Goal: Task Accomplishment & Management: Use online tool/utility

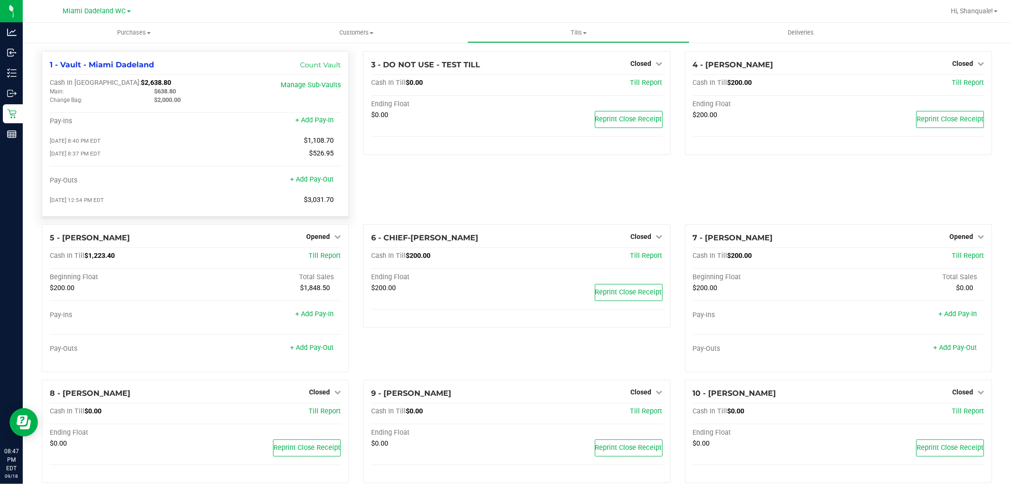
click at [324, 199] on span "$3,031.70" at bounding box center [319, 200] width 30 height 8
click at [319, 240] on span "Opened" at bounding box center [318, 237] width 24 height 8
click at [325, 258] on link "Close Till" at bounding box center [320, 256] width 26 height 8
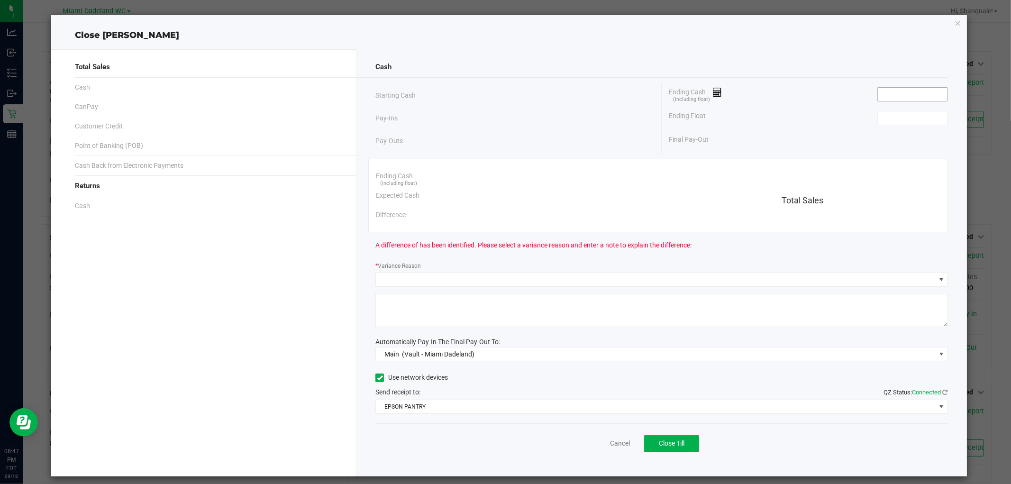
click at [912, 93] on input at bounding box center [913, 94] width 70 height 13
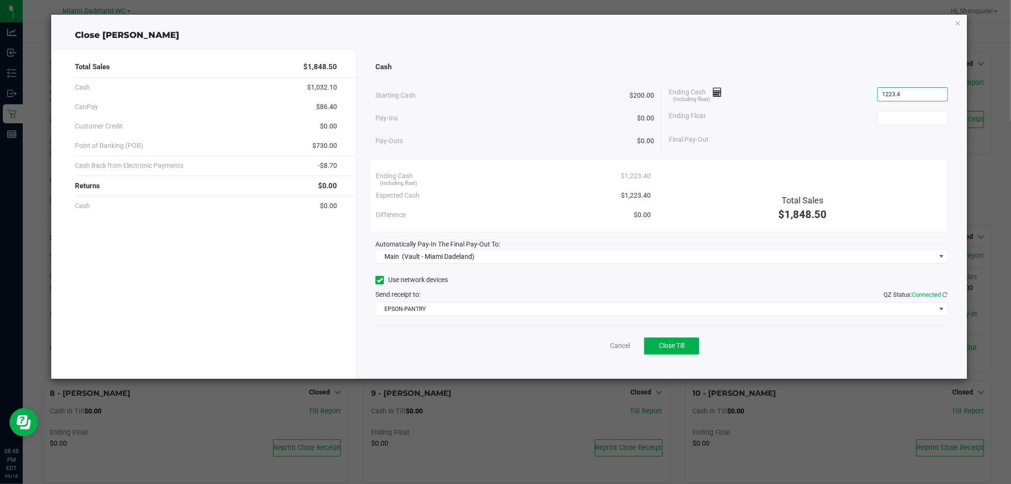
type input "$1,223.40"
type input "$200.00"
click at [692, 345] on button "Close Till" at bounding box center [671, 345] width 55 height 17
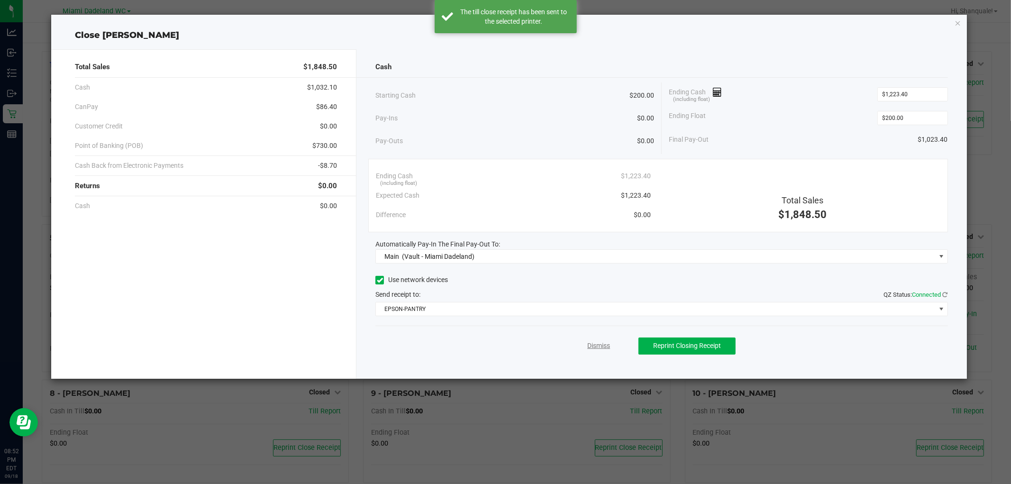
click at [605, 345] on link "Dismiss" at bounding box center [598, 346] width 23 height 10
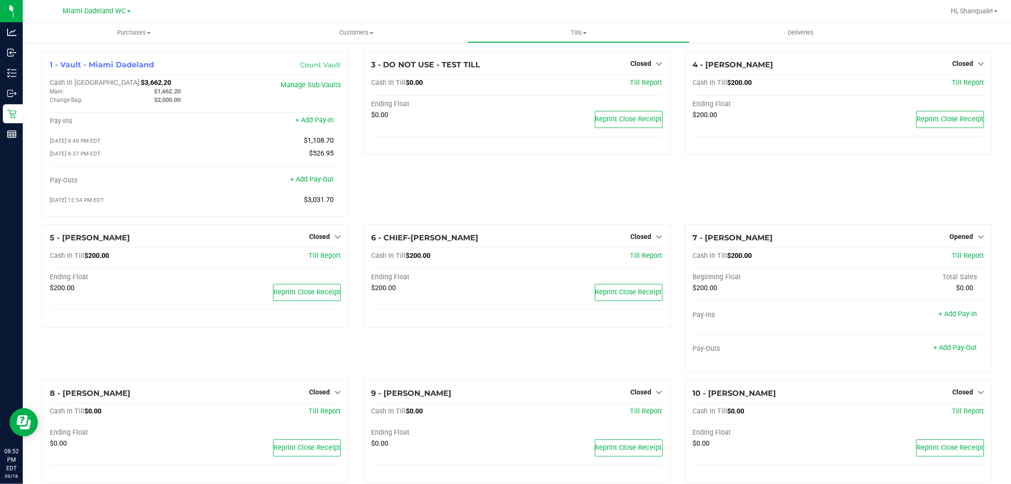
click at [489, 200] on div "3 - DO NOT USE - TEST TILL Closed Open Till Cash In Till $0.00 Till Report Endi…" at bounding box center [516, 137] width 321 height 173
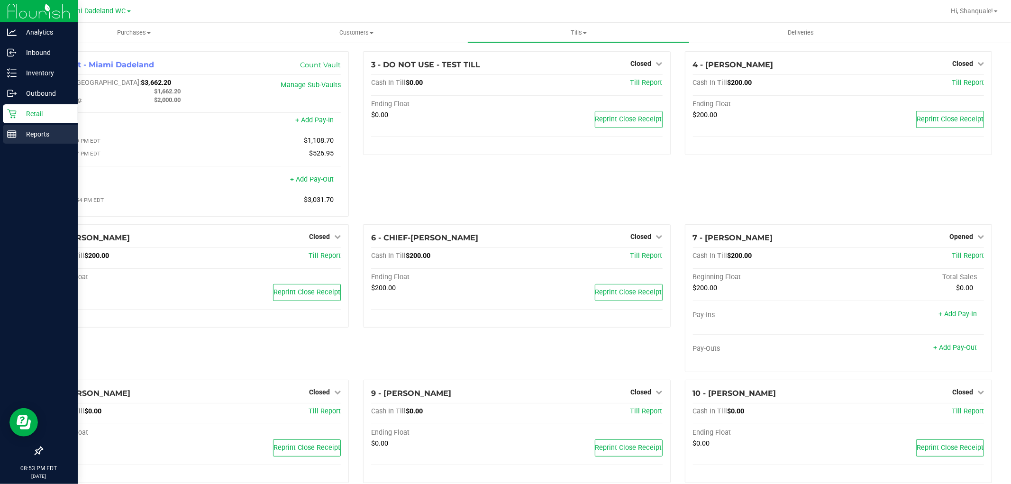
click at [50, 133] on p "Reports" at bounding box center [45, 133] width 57 height 11
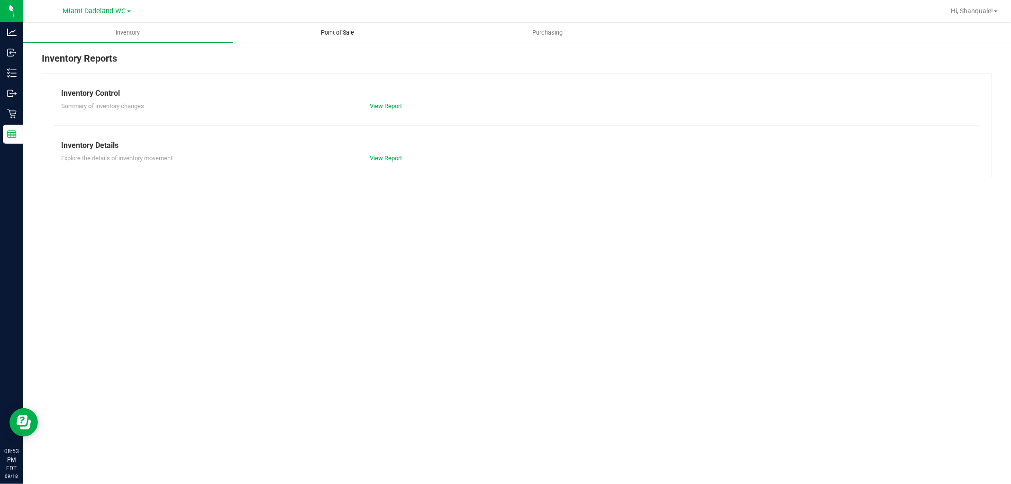
click at [357, 33] on span "Point of Sale" at bounding box center [338, 32] width 59 height 9
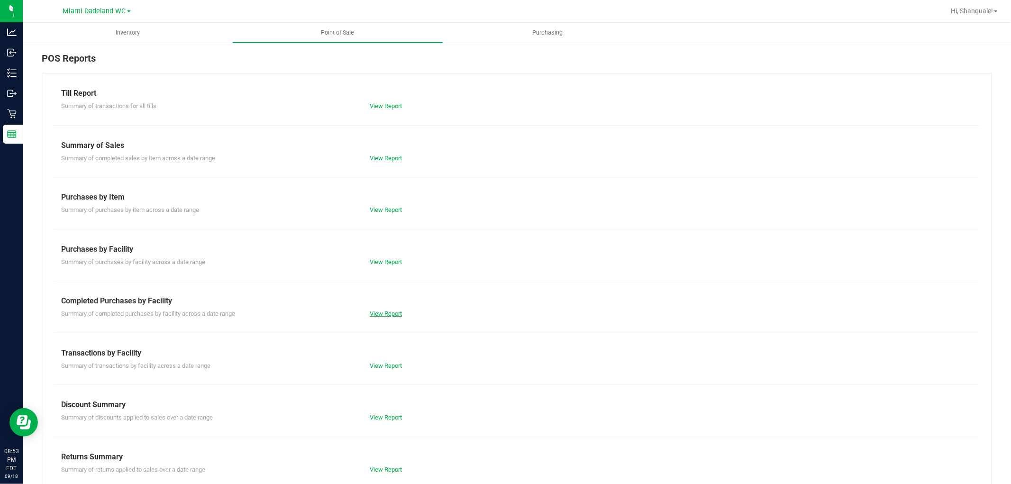
click at [379, 315] on link "View Report" at bounding box center [386, 313] width 32 height 7
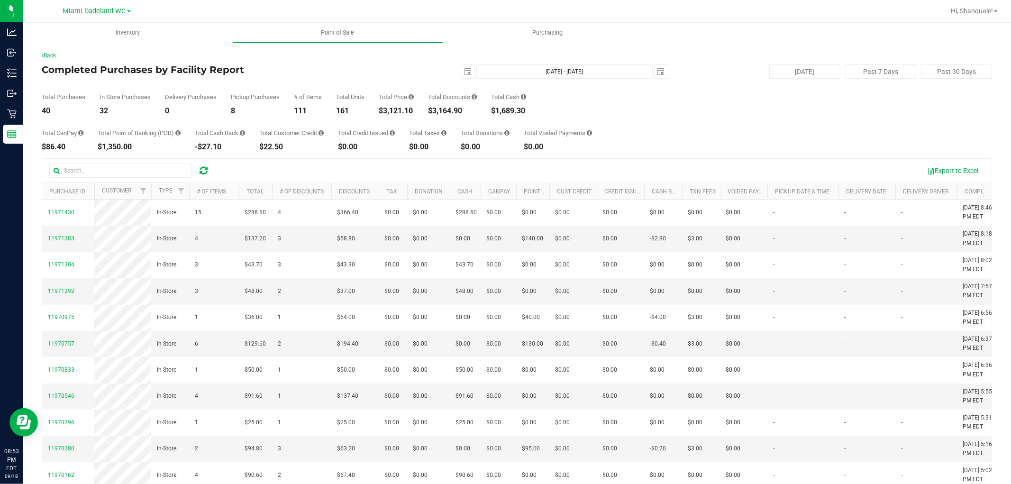
drag, startPoint x: 466, startPoint y: 81, endPoint x: 462, endPoint y: 77, distance: 6.1
click at [466, 82] on div "Total Purchases 40 In Store Purchases 32 Delivery Purchases 0 Pickup Purchases …" at bounding box center [517, 97] width 950 height 36
click at [464, 70] on span "select" at bounding box center [468, 72] width 8 height 8
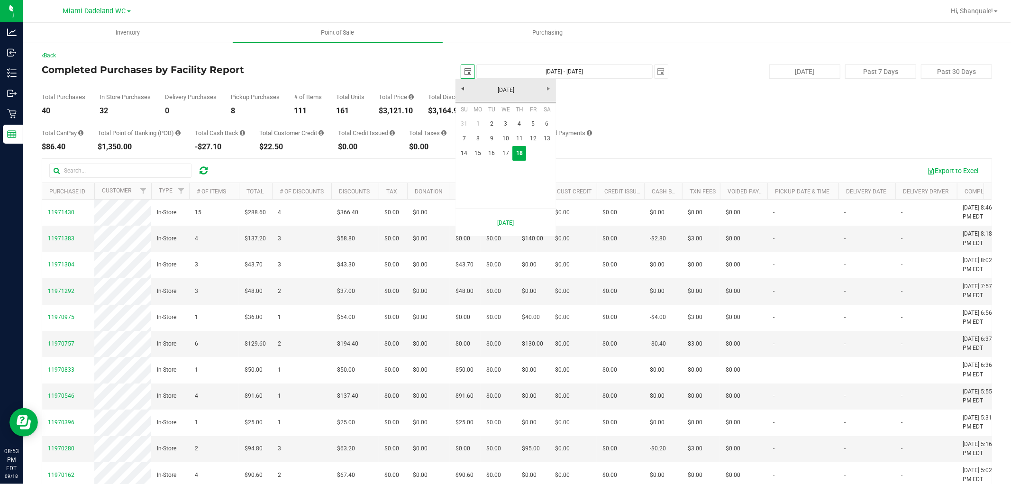
scroll to position [0, 24]
click at [475, 153] on link "15" at bounding box center [478, 153] width 14 height 15
type input "[DATE]"
type input "[DATE] - [DATE]"
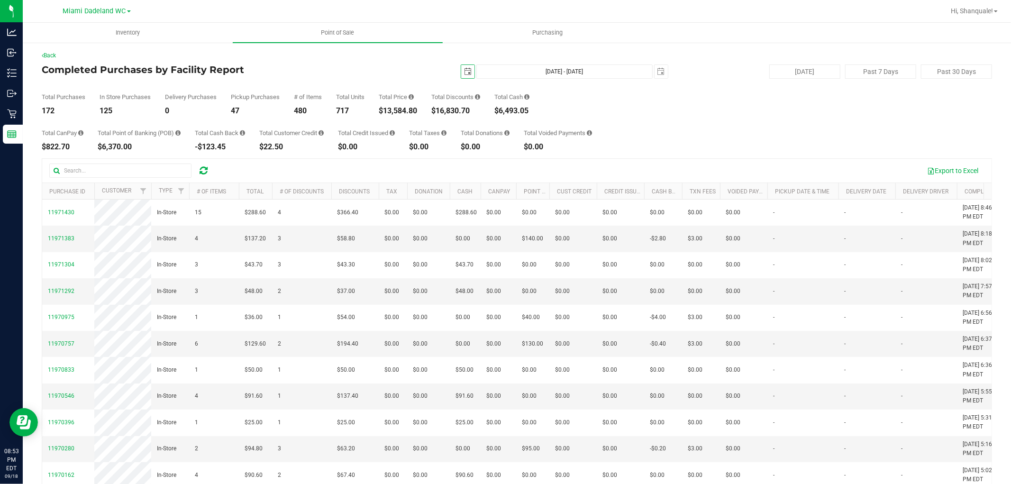
click at [461, 68] on span "select" at bounding box center [467, 71] width 13 height 13
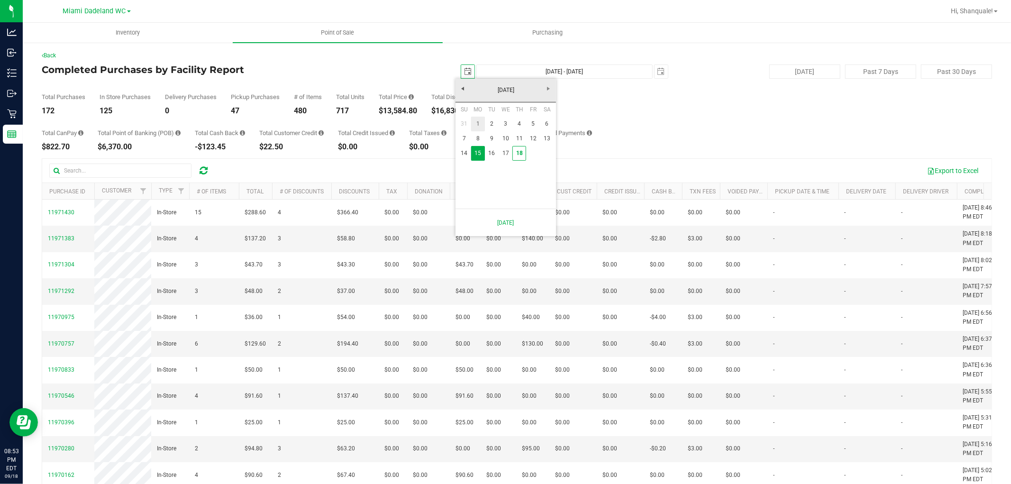
click at [476, 119] on link "1" at bounding box center [478, 124] width 14 height 15
type input "[DATE]"
type input "[DATE] - [DATE]"
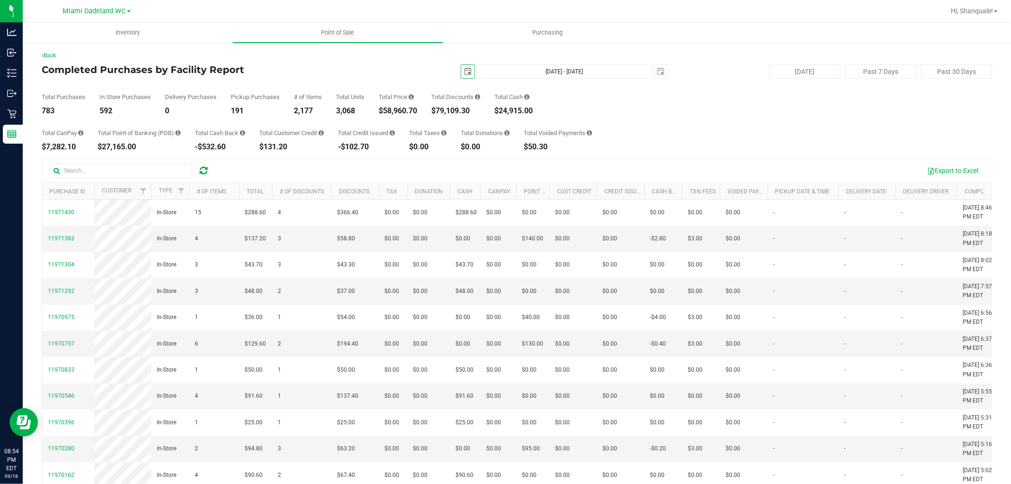
click at [464, 74] on span "select" at bounding box center [468, 72] width 8 height 8
click at [520, 152] on link "18" at bounding box center [519, 153] width 14 height 15
type input "[DATE]"
type input "[DATE] - [DATE]"
click at [681, 152] on div "Back Completed Purchases by Facility Report [DATE] [DATE] - [DATE] [DATE] [DATE…" at bounding box center [517, 289] width 950 height 476
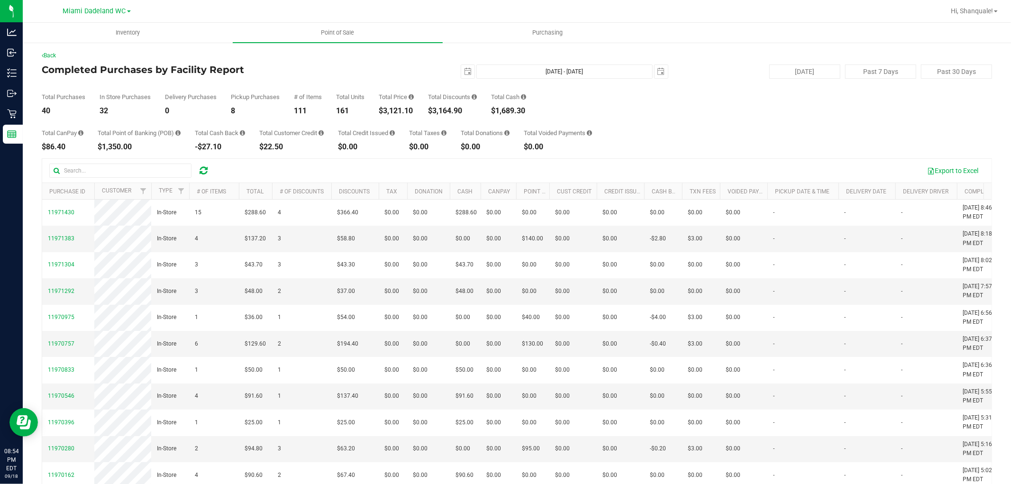
click at [686, 141] on div "Total CanPay $86.40 Total Point of Banking (POB) $1,350.00 Total Cash Back -$27…" at bounding box center [517, 133] width 950 height 36
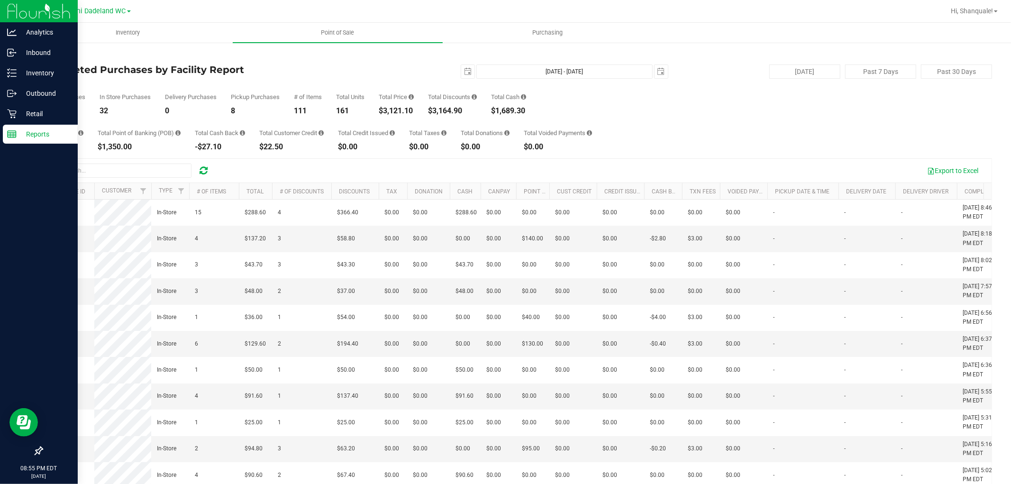
click at [49, 135] on p "Reports" at bounding box center [45, 133] width 57 height 11
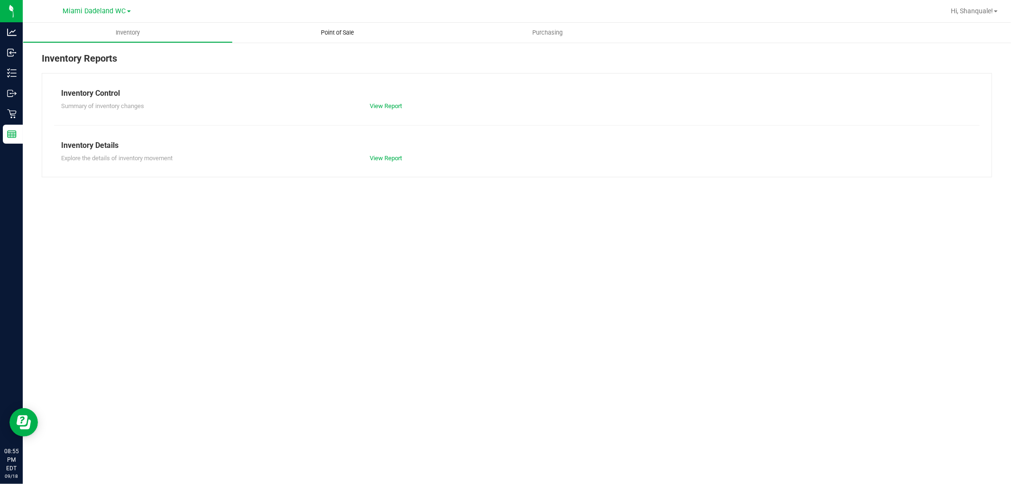
click at [340, 34] on span "Point of Sale" at bounding box center [338, 32] width 59 height 9
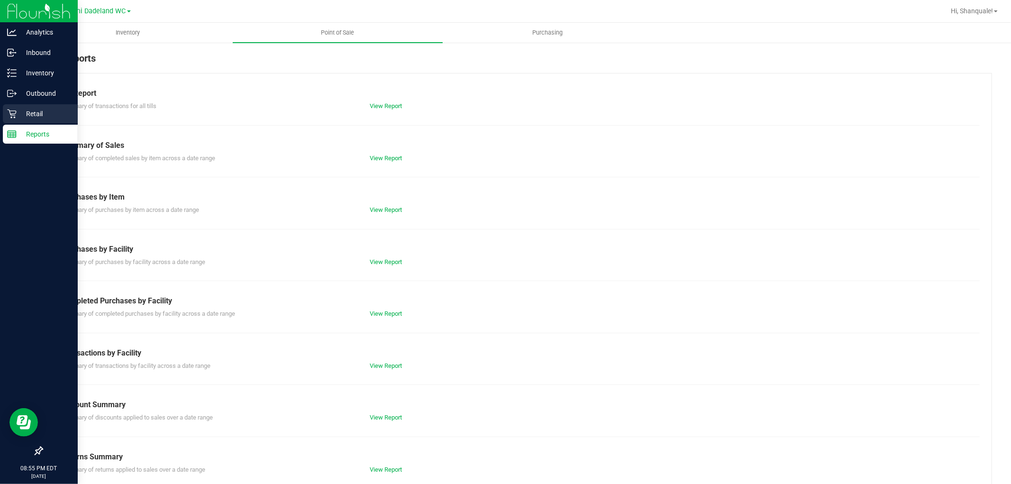
click at [17, 107] on div "Retail" at bounding box center [40, 113] width 75 height 19
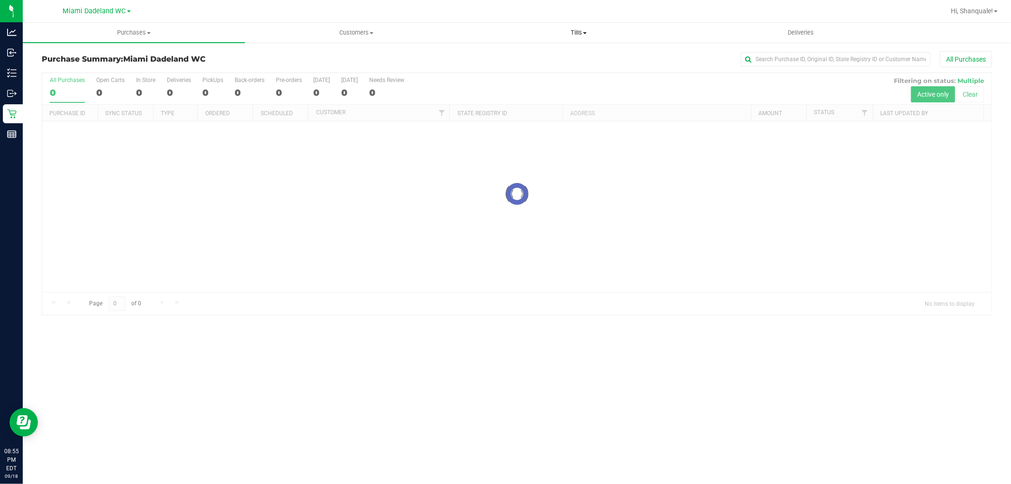
click at [588, 30] on span "Tills" at bounding box center [578, 32] width 221 height 9
click at [584, 55] on li "Manage tills" at bounding box center [578, 57] width 222 height 11
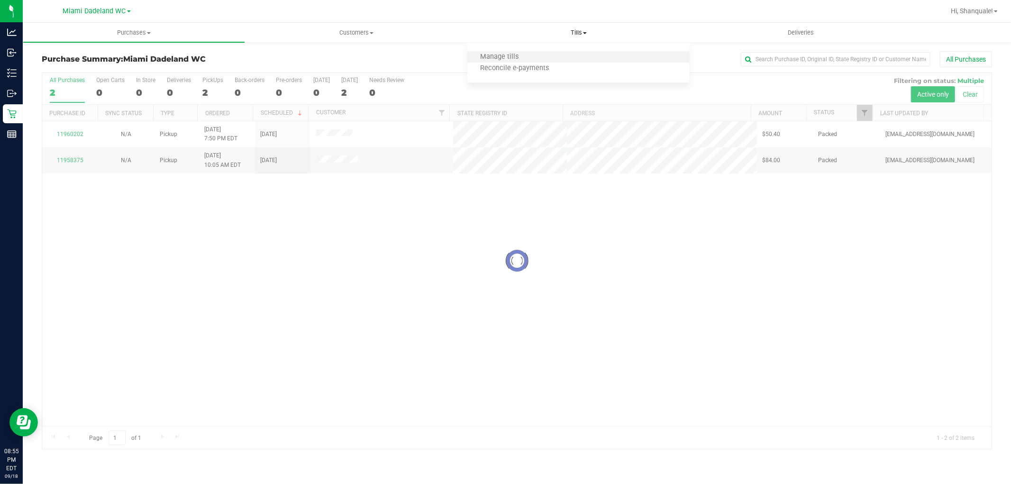
click at [584, 55] on li "Manage tills" at bounding box center [578, 57] width 222 height 11
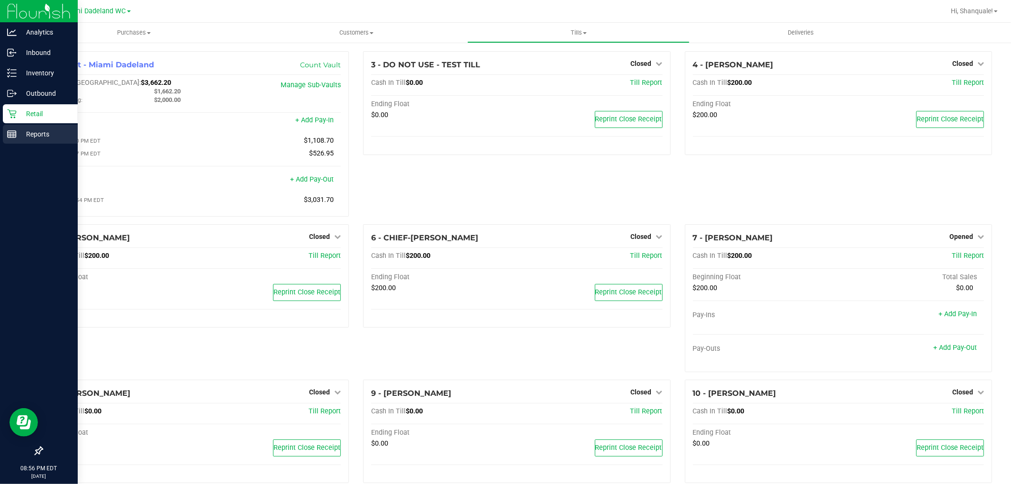
click at [38, 136] on p "Reports" at bounding box center [45, 133] width 57 height 11
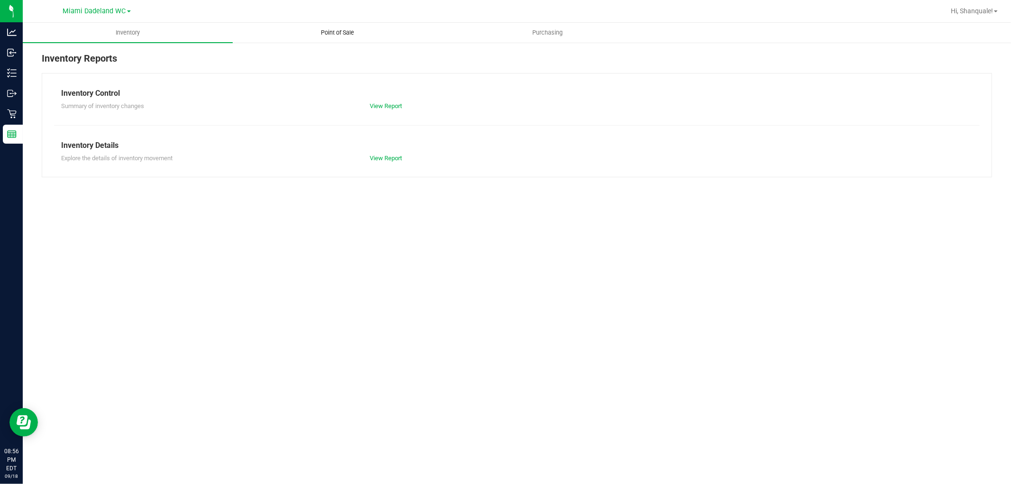
click at [345, 24] on uib-tab-heading "Point of Sale" at bounding box center [337, 32] width 209 height 19
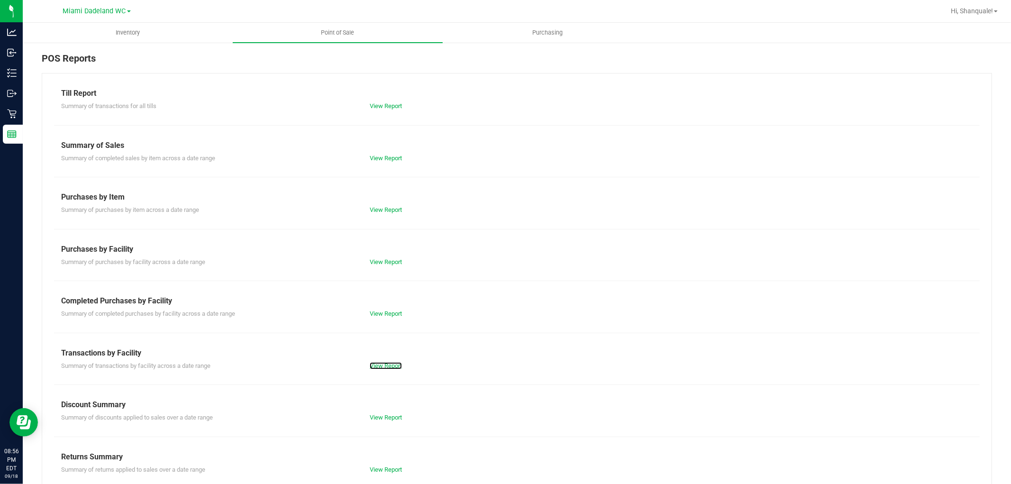
click at [377, 361] on div "View Report" at bounding box center [440, 365] width 154 height 9
click at [388, 367] on link "View Report" at bounding box center [386, 365] width 32 height 7
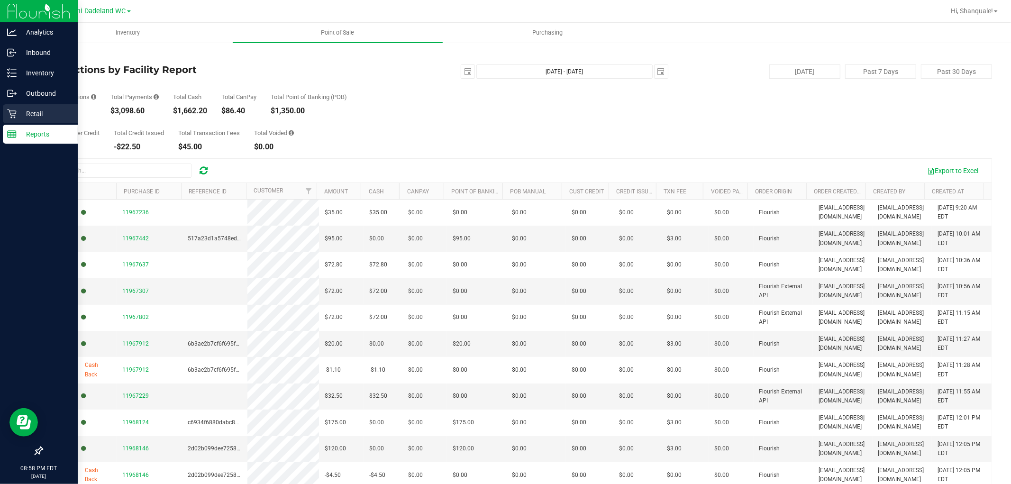
click at [27, 114] on p "Retail" at bounding box center [45, 113] width 57 height 11
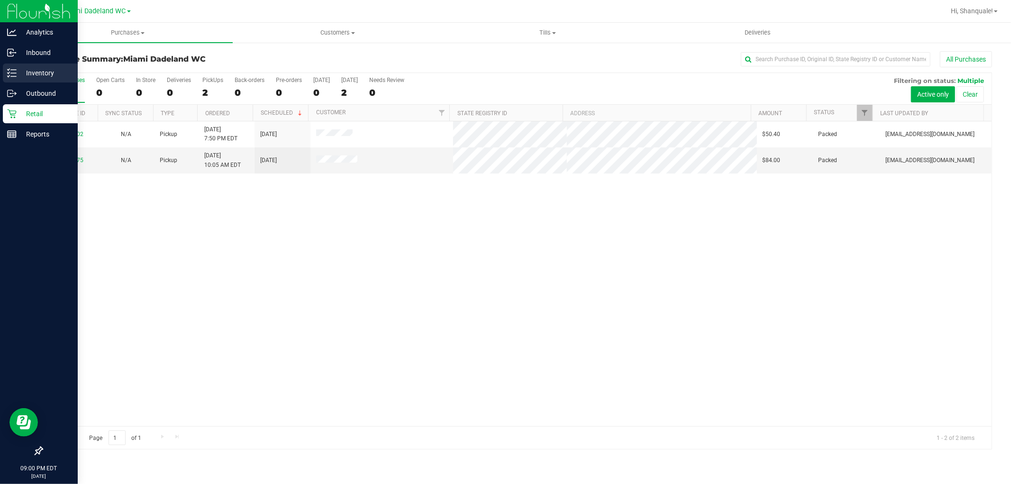
click at [37, 73] on p "Inventory" at bounding box center [45, 72] width 57 height 11
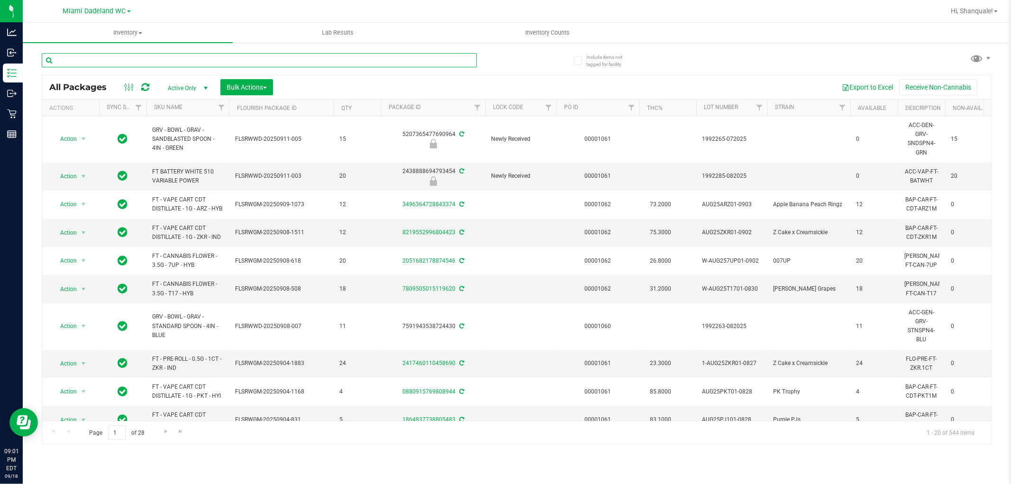
click at [266, 65] on input "text" at bounding box center [259, 60] width 435 height 14
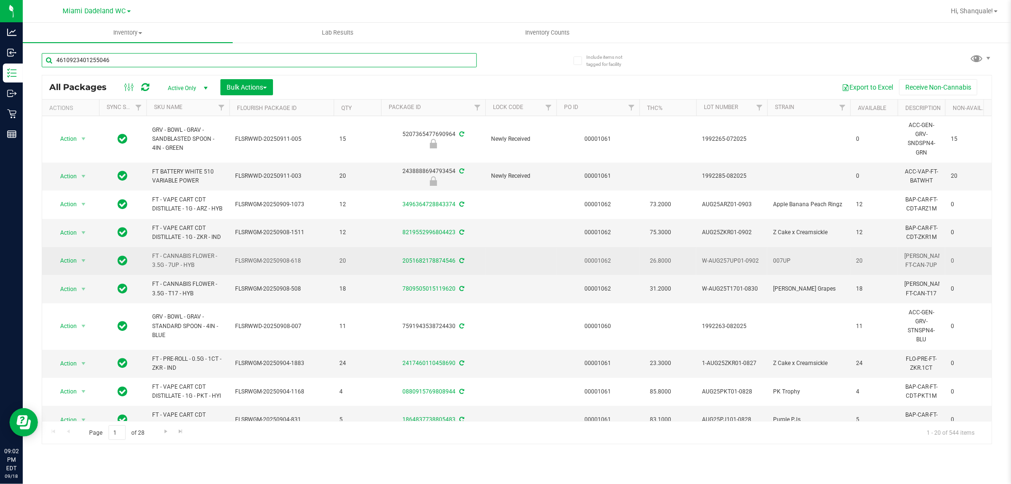
type input "4610923401255046"
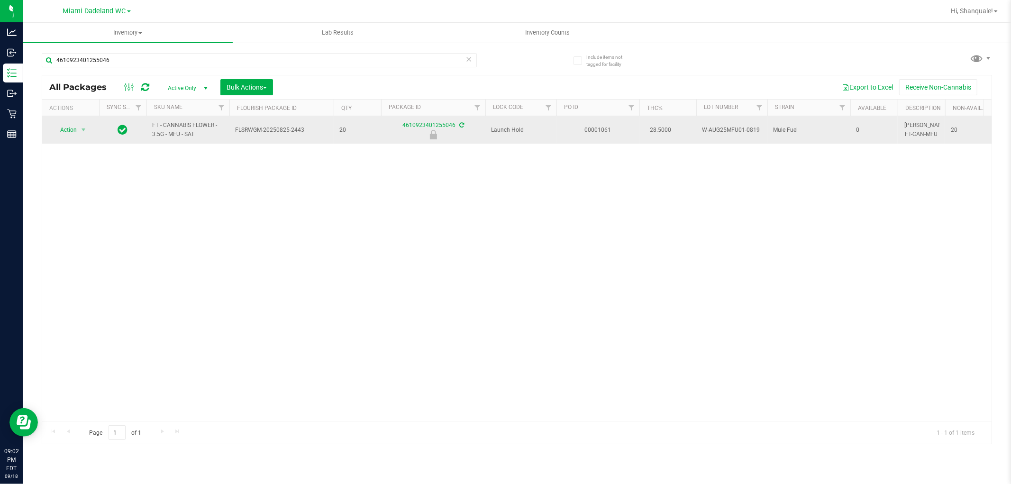
click at [71, 129] on span "Action" at bounding box center [65, 129] width 26 height 13
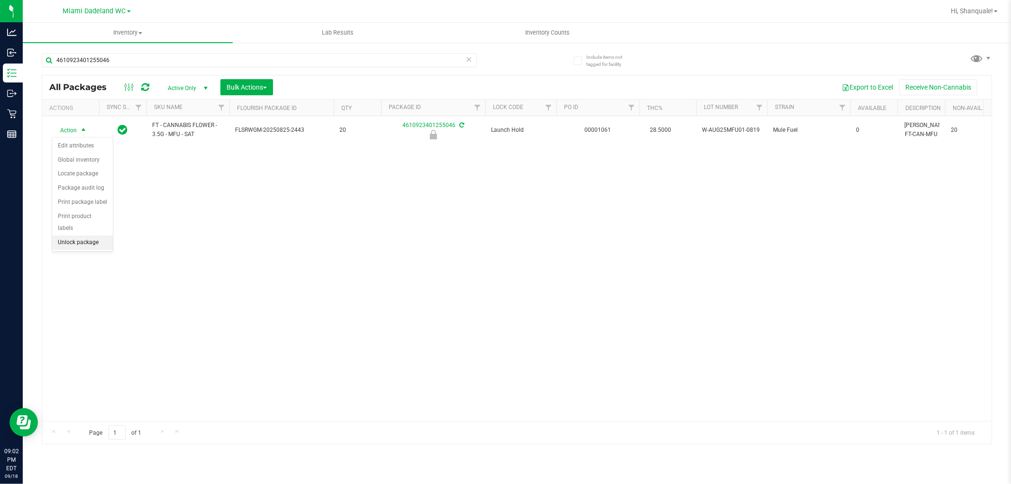
click at [70, 248] on li "Unlock package" at bounding box center [82, 243] width 61 height 14
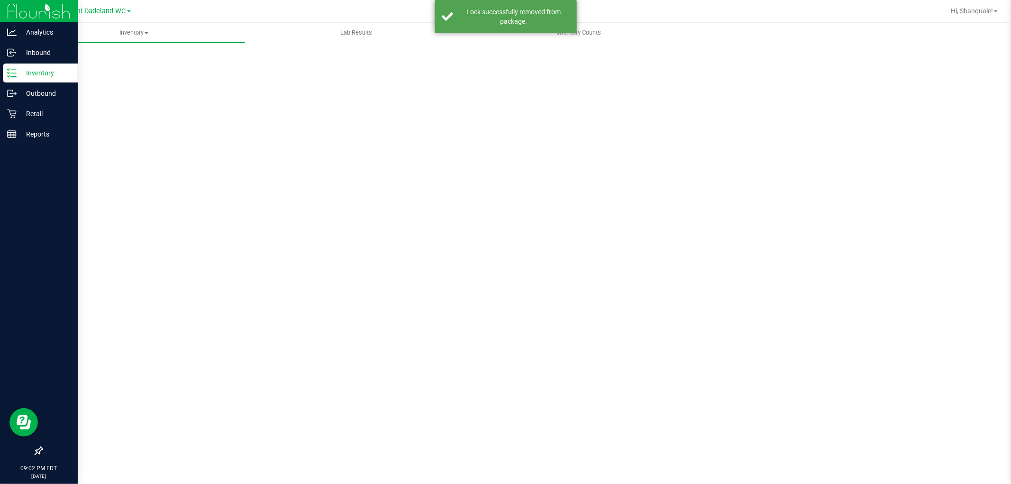
click at [0, 245] on div at bounding box center [39, 293] width 78 height 297
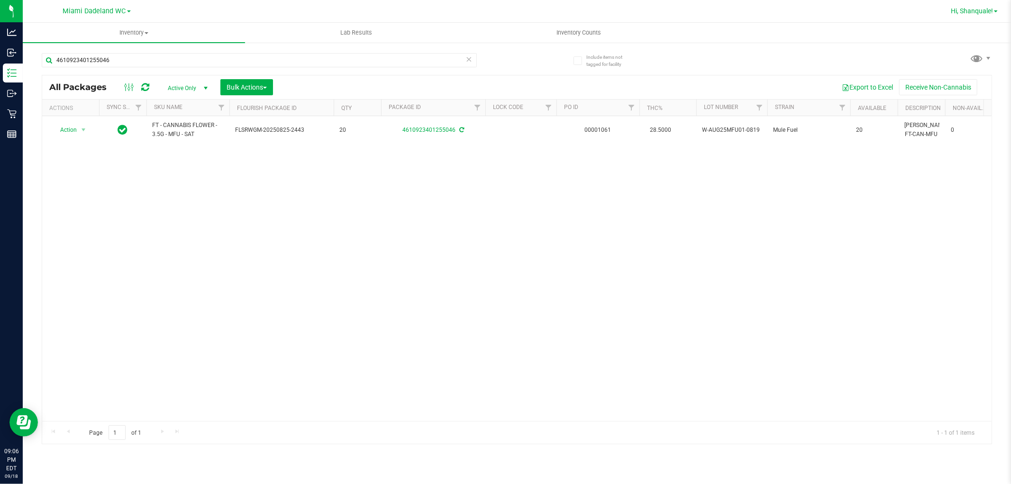
click at [976, 10] on span "Hi, Shanquale!" at bounding box center [972, 11] width 42 height 8
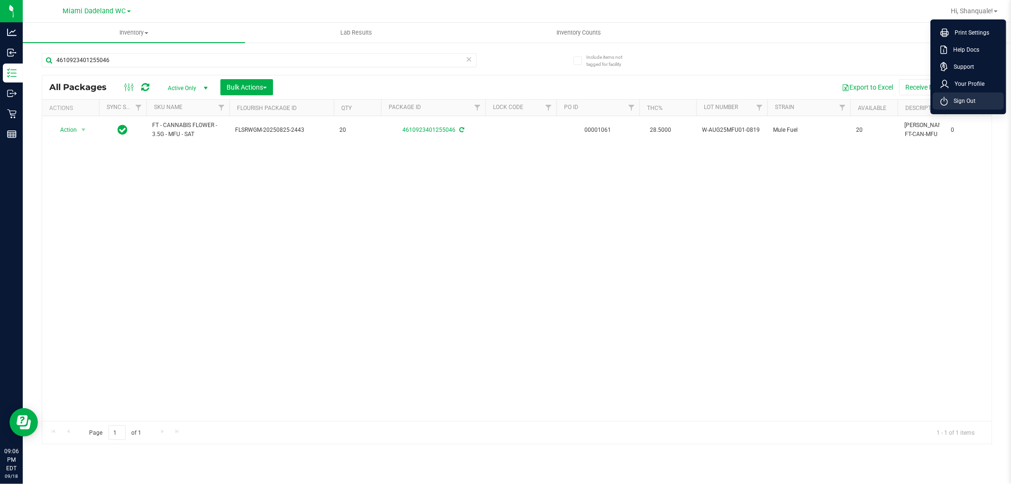
click at [981, 103] on li "Sign Out" at bounding box center [968, 100] width 71 height 17
